Goal: Information Seeking & Learning: Learn about a topic

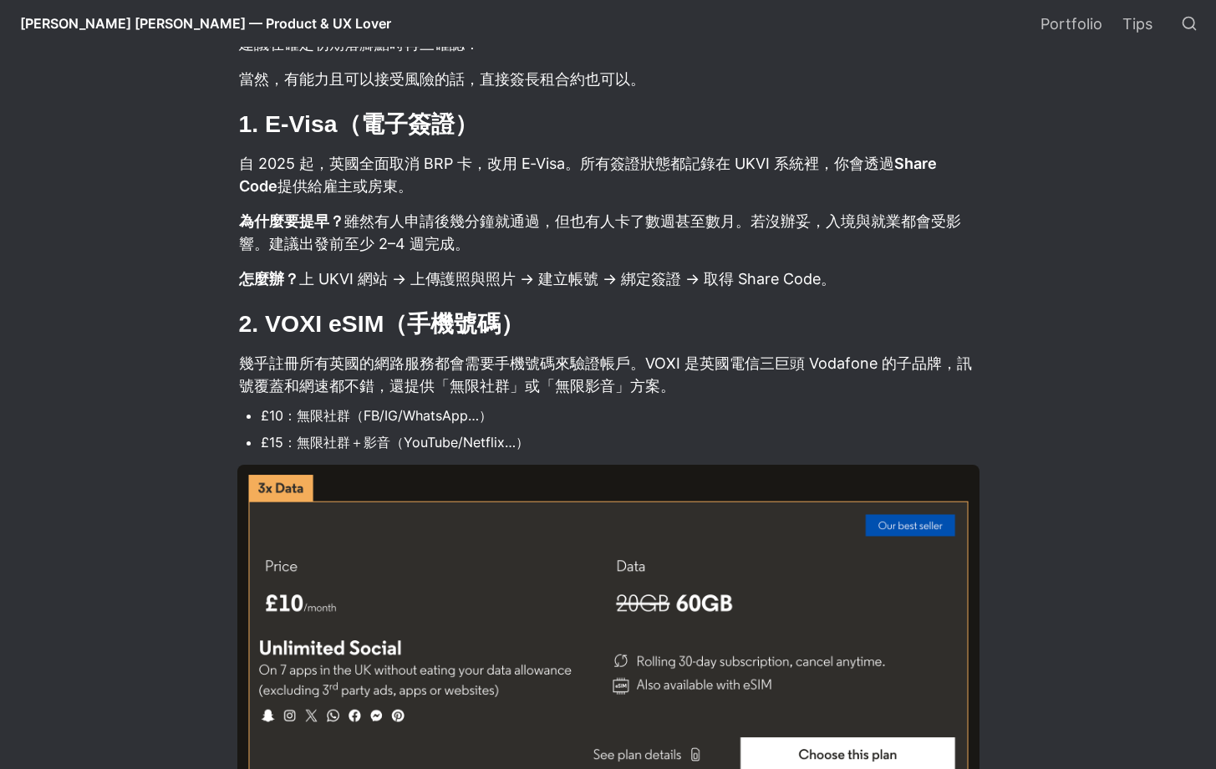
click at [937, 324] on h2 "2. VOXI eSIM（手機號碼）" at bounding box center [608, 324] width 742 height 36
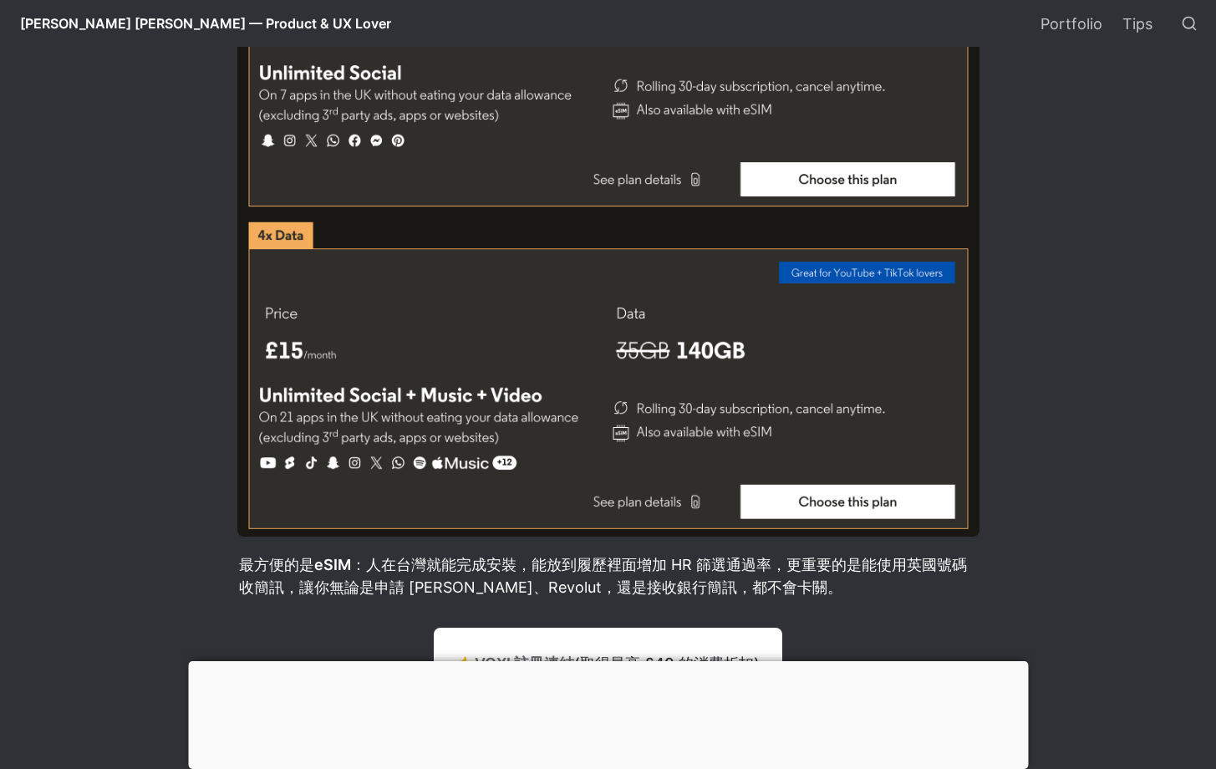
scroll to position [2224, 0]
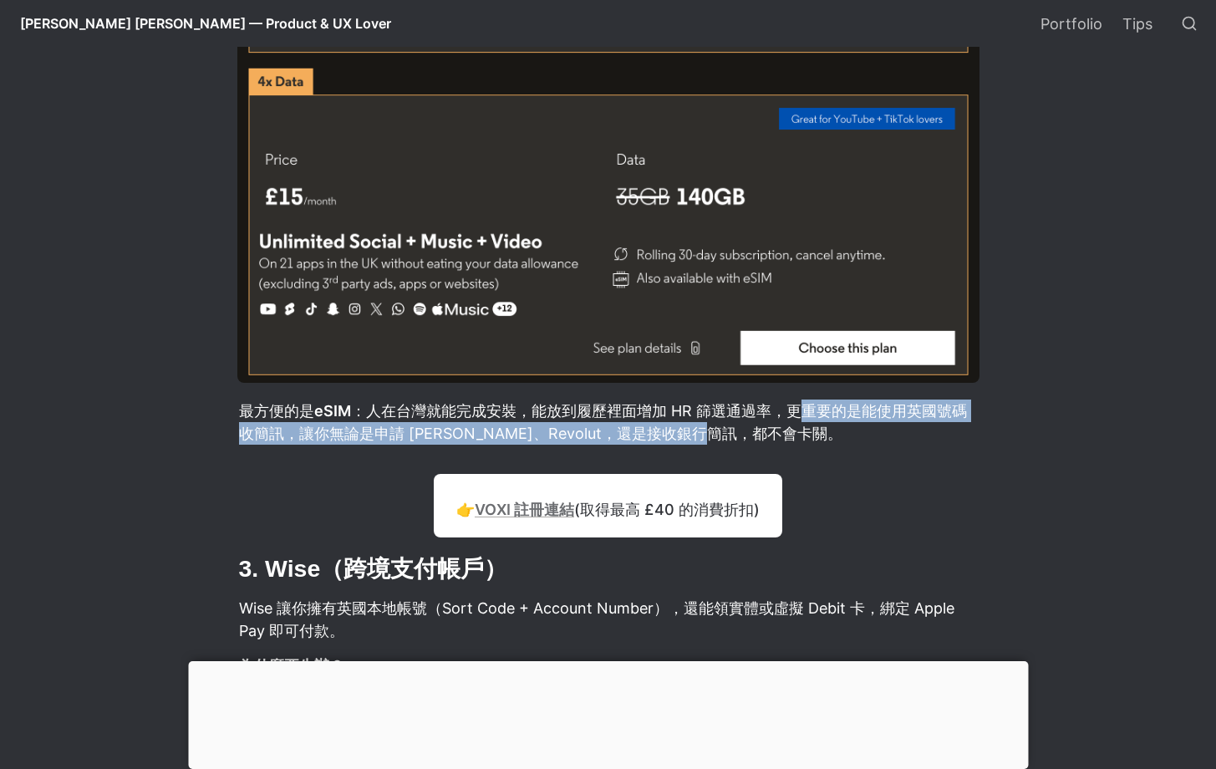
drag, startPoint x: 800, startPoint y: 411, endPoint x: 973, endPoint y: 432, distance: 174.3
click at [962, 433] on p "最方便的是 eSIM ：人在台灣就能完成安裝，能放到履歷裡面增加 HR 篩選通過率，更重要的是能使用英國號碼收簡訊，讓你無論是申請 [PERSON_NAME]…" at bounding box center [608, 422] width 742 height 50
click at [975, 430] on p "最方便的是 eSIM ：人在台灣就能完成安裝，能放到履歷裡面增加 HR 篩選通過率，更重要的是能使用英國號碼收簡訊，讓你無論是申請 [PERSON_NAME]…" at bounding box center [608, 422] width 742 height 50
drag, startPoint x: 863, startPoint y: 432, endPoint x: 808, endPoint y: 420, distance: 56.6
click at [801, 420] on p "最方便的是 eSIM ：人在台灣就能完成安裝，能放到履歷裡面增加 HR 篩選通過率，更重要的是能使用英國號碼收簡訊，讓你無論是申請 [PERSON_NAME]…" at bounding box center [608, 422] width 742 height 50
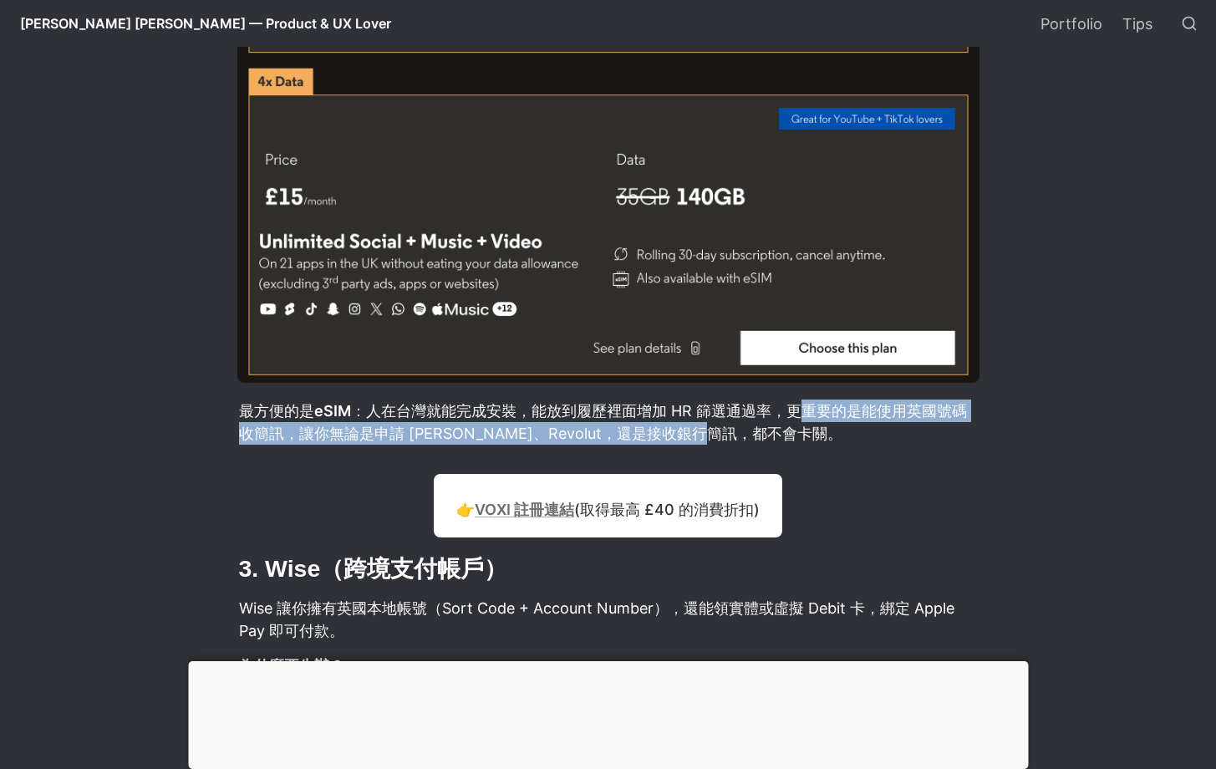
click at [813, 420] on p "最方便的是 eSIM ：人在台灣就能完成安裝，能放到履歷裡面增加 HR 篩選通過率，更重要的是能使用英國號碼收簡訊，讓你無論是申請 [PERSON_NAME]…" at bounding box center [608, 422] width 742 height 50
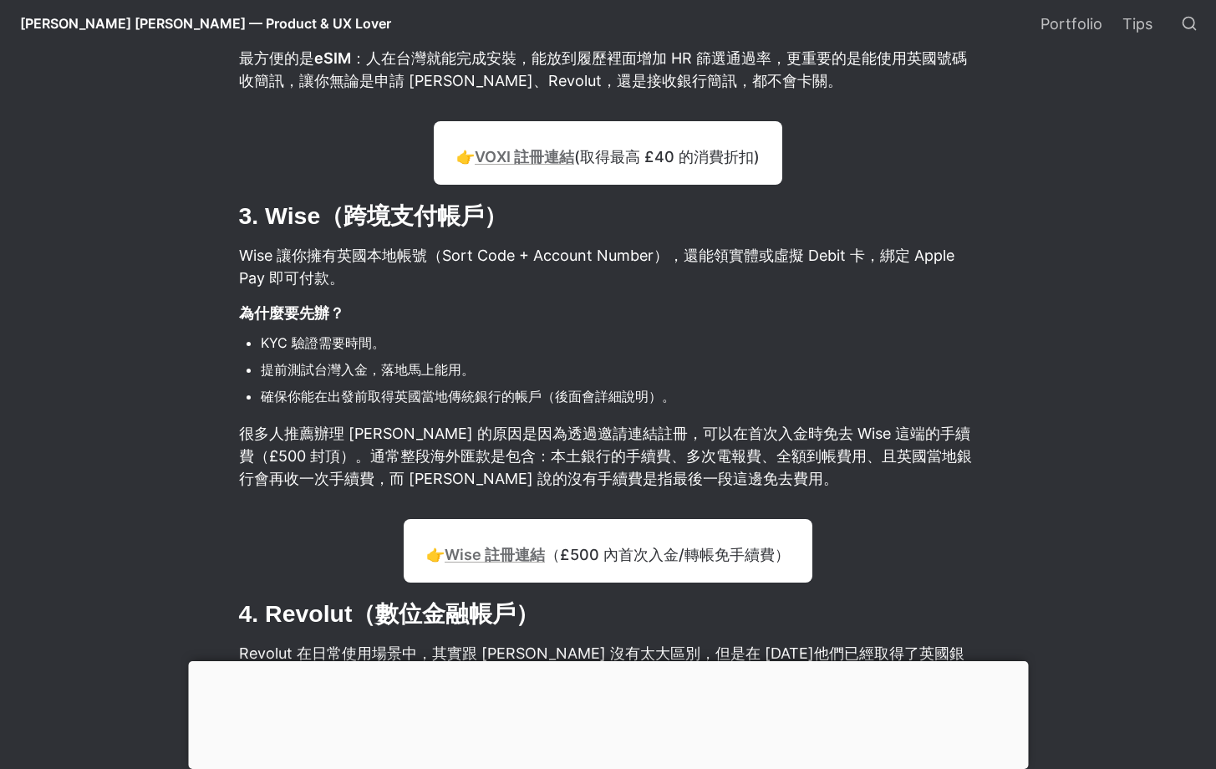
scroll to position [2646, 0]
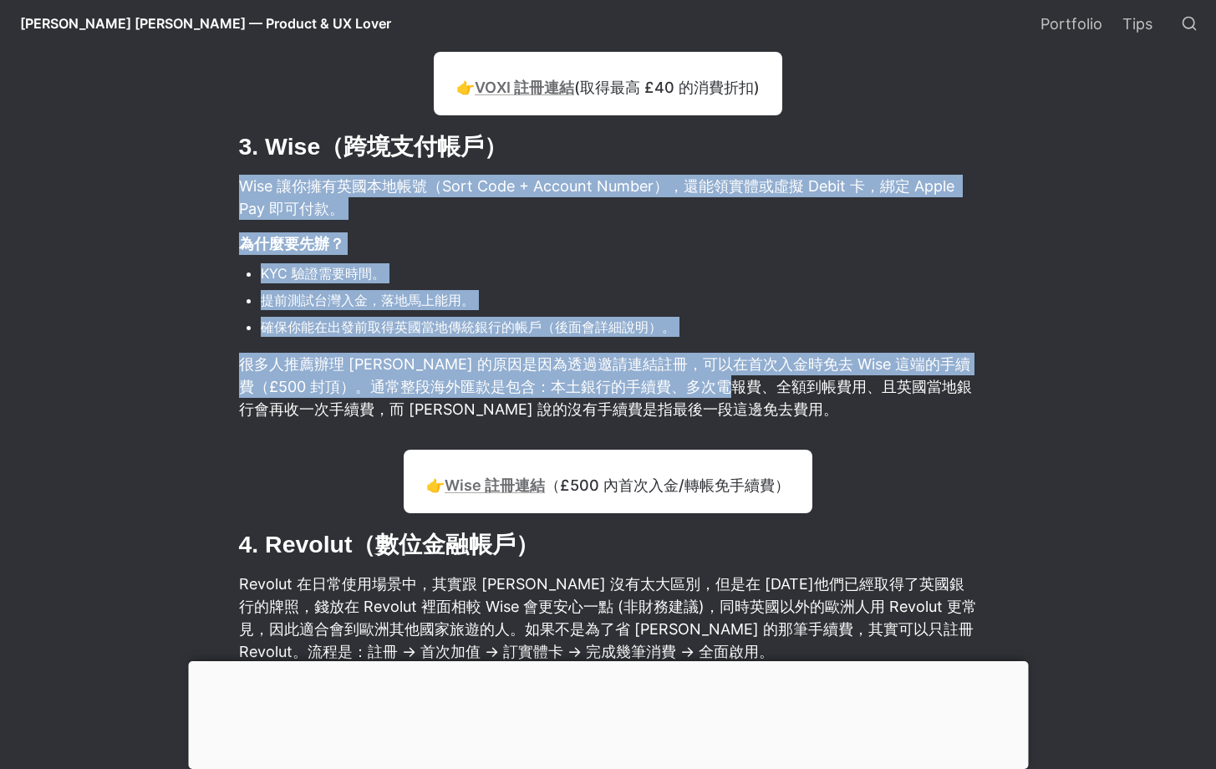
drag, startPoint x: 205, startPoint y: 186, endPoint x: 781, endPoint y: 397, distance: 614.0
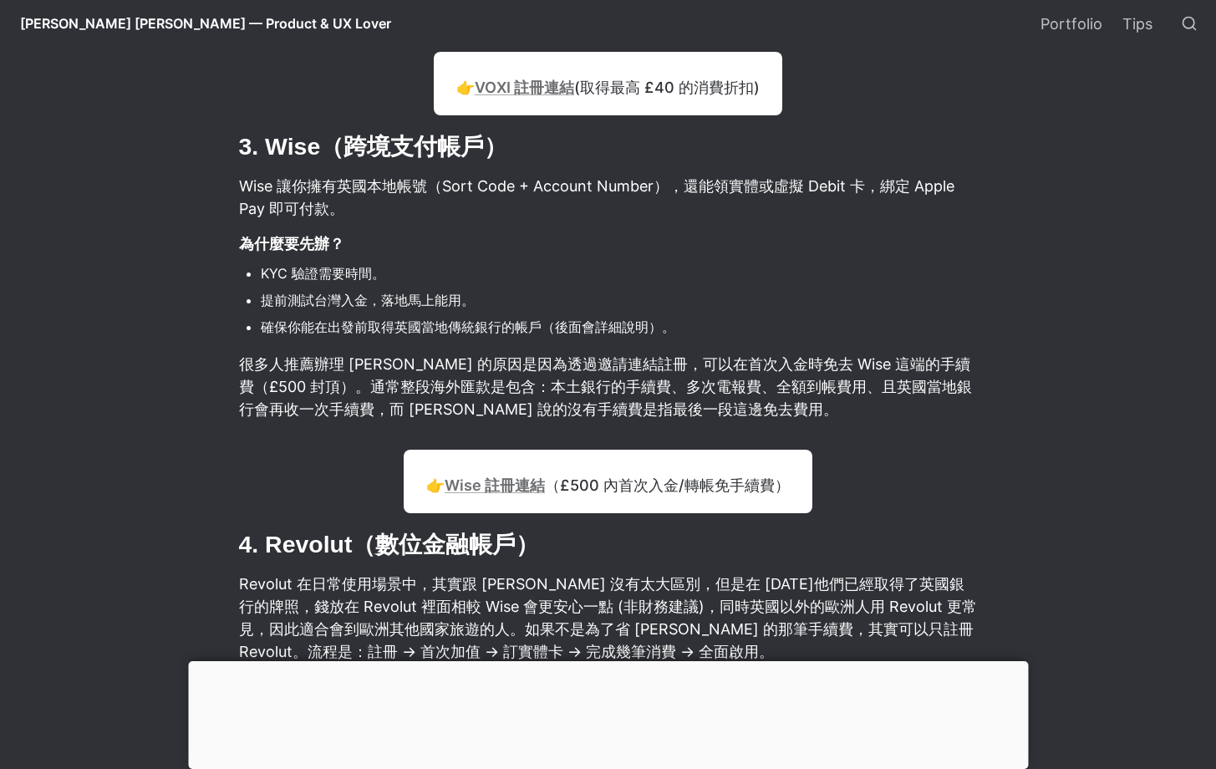
click at [797, 405] on p "很多人推薦辦理 [PERSON_NAME] 的原因是因為透過邀請連結註冊，可以在首次入金時免去 Wise 這端的手續費（£500 封頂）。通常整段海外匯款是包…" at bounding box center [608, 386] width 742 height 73
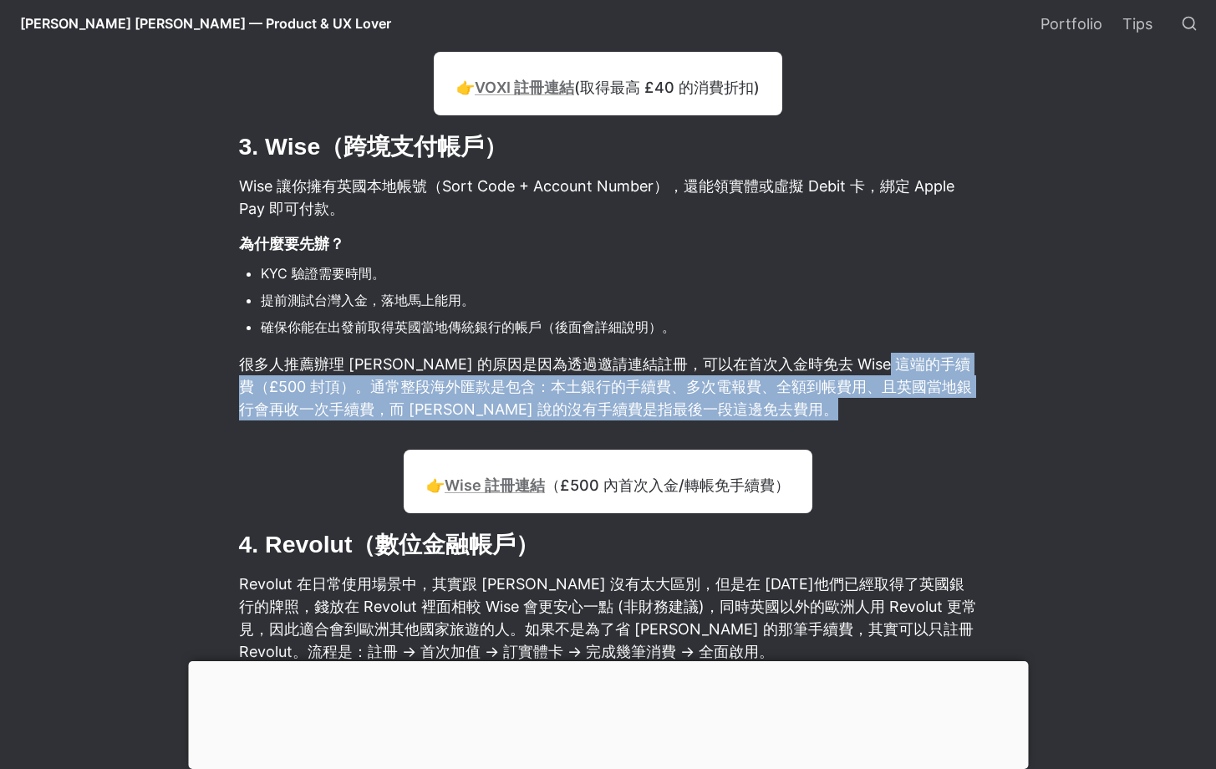
drag, startPoint x: 797, startPoint y: 405, endPoint x: 944, endPoint y: 359, distance: 154.7
click at [942, 357] on p "很多人推薦辦理 [PERSON_NAME] 的原因是因為透過邀請連結註冊，可以在首次入金時免去 Wise 這端的手續費（£500 封頂）。通常整段海外匯款是包…" at bounding box center [608, 386] width 742 height 73
click at [934, 378] on p "很多人推薦辦理 [PERSON_NAME] 的原因是因為透過邀請連結註冊，可以在首次入金時免去 Wise 這端的手續費（£500 封頂）。通常整段海外匯款是包…" at bounding box center [608, 386] width 742 height 73
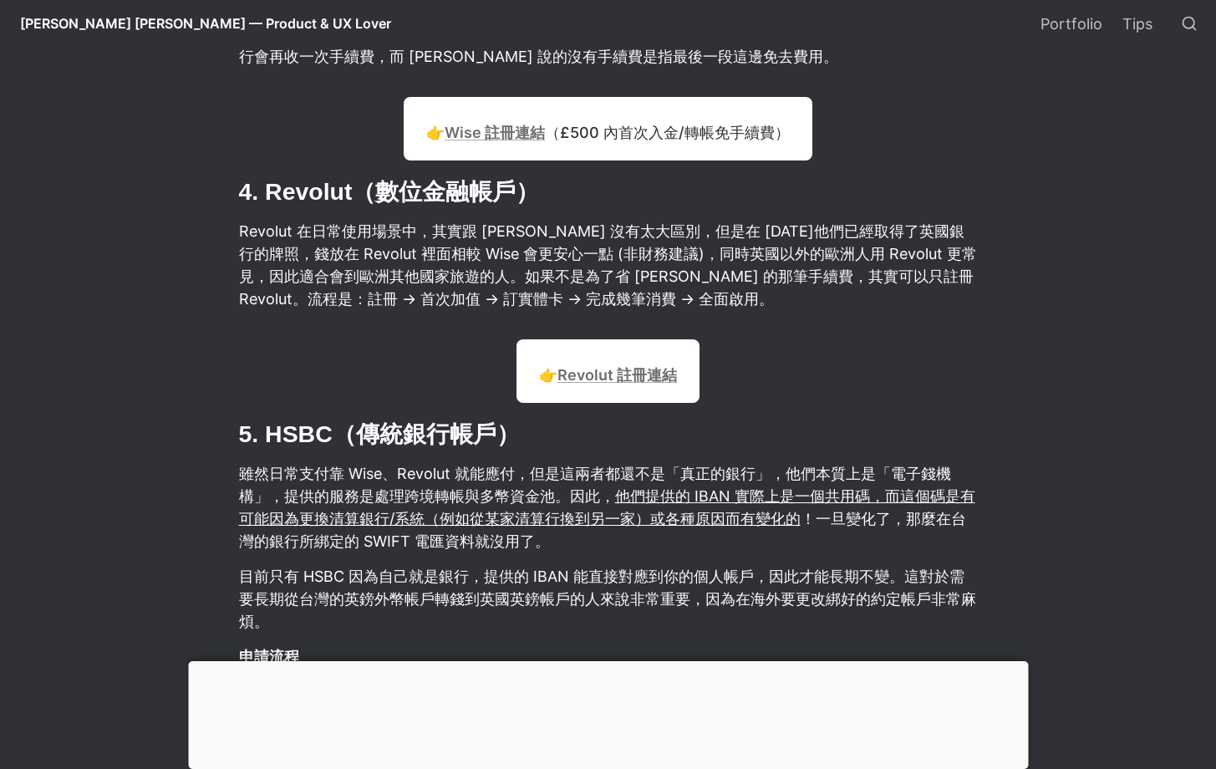
scroll to position [3024, 0]
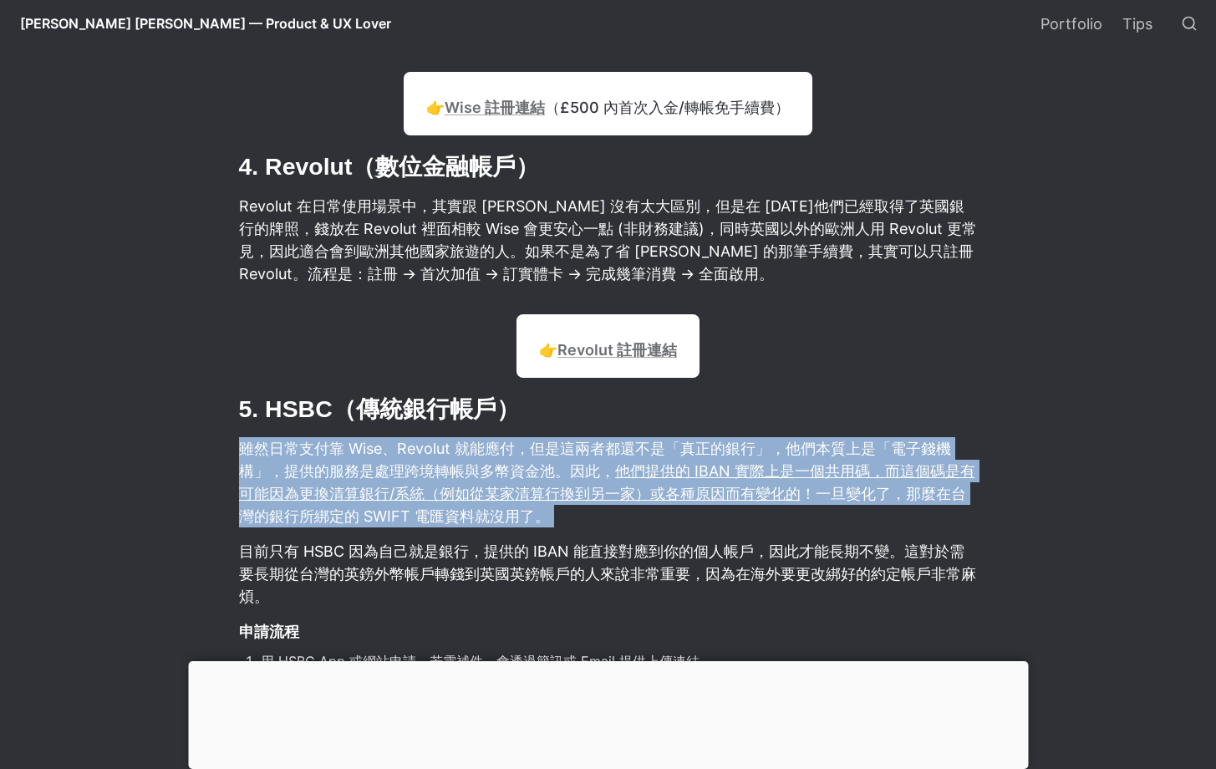
drag, startPoint x: 232, startPoint y: 451, endPoint x: 757, endPoint y: 540, distance: 533.1
click at [803, 516] on p "雖然日常支付靠 Wise、Revolut 就能應付，但是這兩者都還不是「真正的銀行」，他們本質上是「電子錢機構」，提供的服務是處理跨境轉帳與多幣資金池。因此，…" at bounding box center [608, 482] width 742 height 95
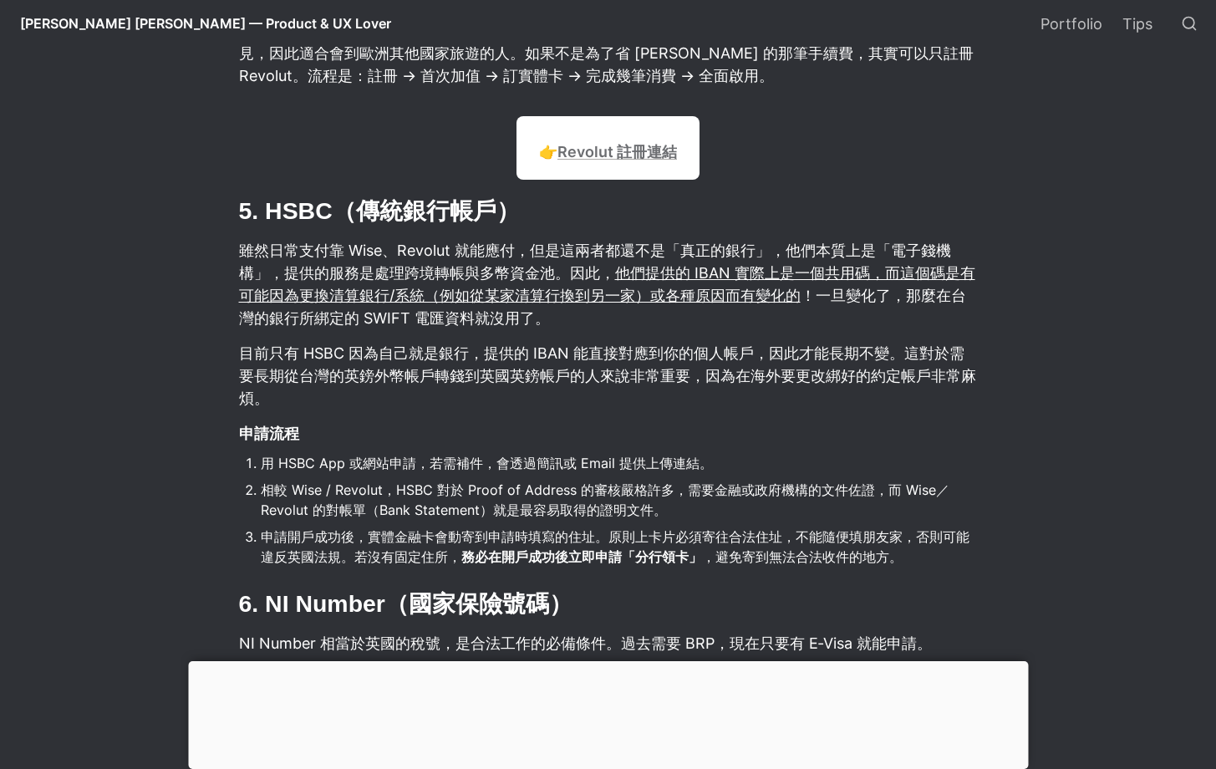
scroll to position [3233, 0]
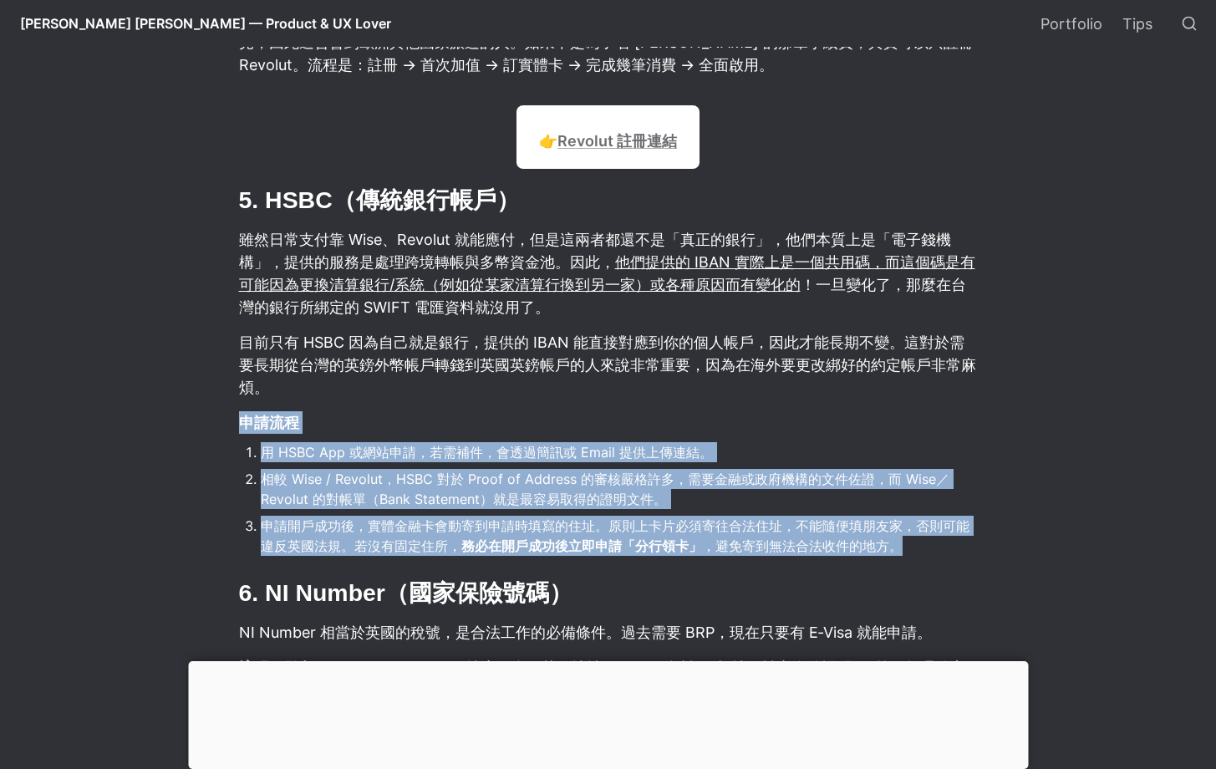
drag, startPoint x: 289, startPoint y: 433, endPoint x: 989, endPoint y: 562, distance: 711.3
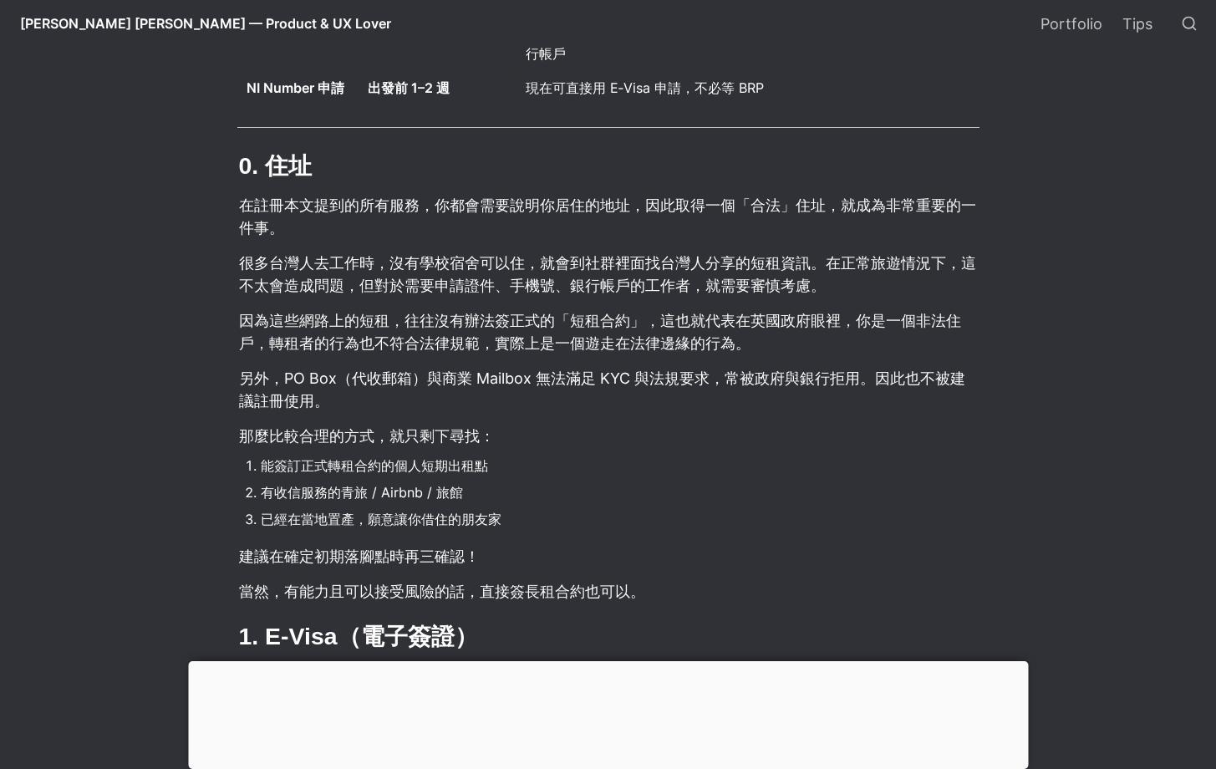
scroll to position [993, 0]
